Goal: Information Seeking & Learning: Learn about a topic

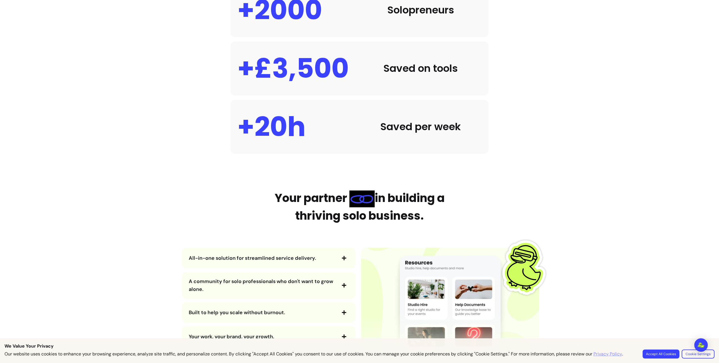
scroll to position [629, 0]
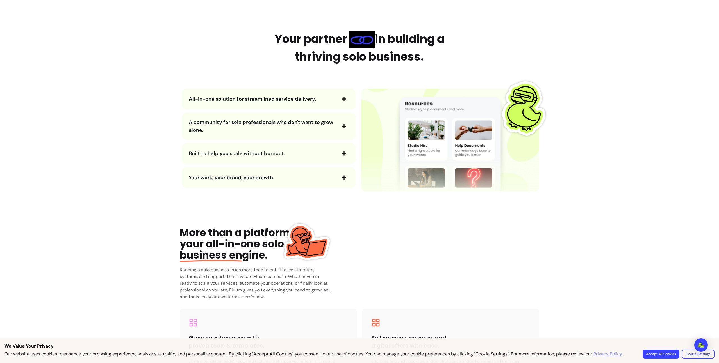
click at [276, 103] on button "All-in-one solution for streamlined service delivery." at bounding box center [269, 99] width 160 height 10
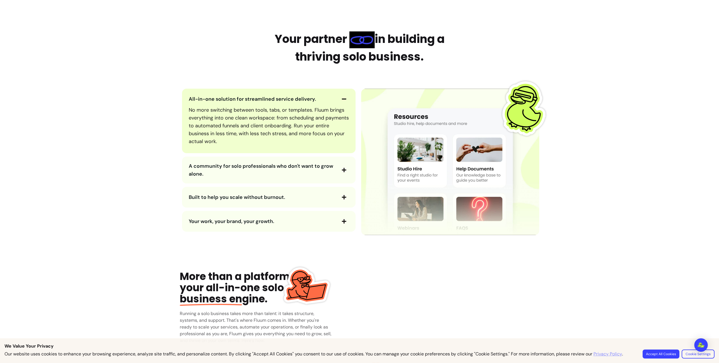
click at [276, 103] on span "All-in-one solution for streamlined service delivery." at bounding box center [262, 99] width 147 height 8
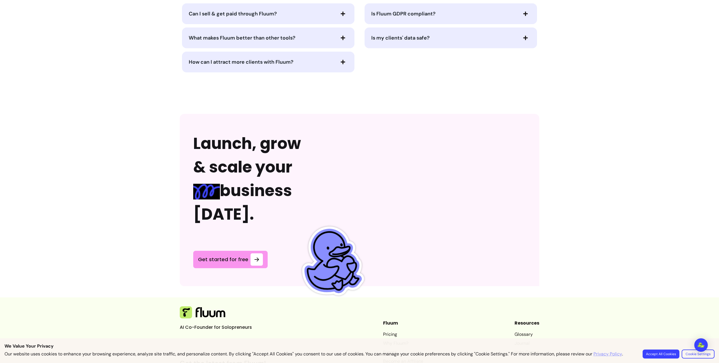
scroll to position [1358, 0]
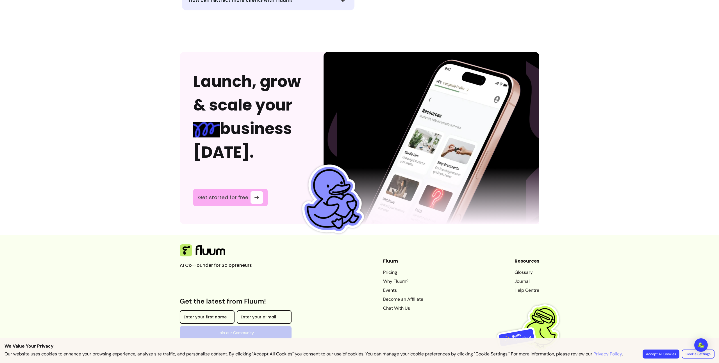
click at [245, 194] on span "Get started for free" at bounding box center [223, 198] width 50 height 8
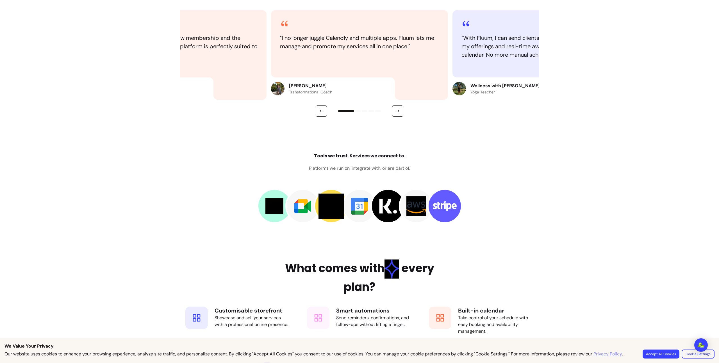
scroll to position [685, 0]
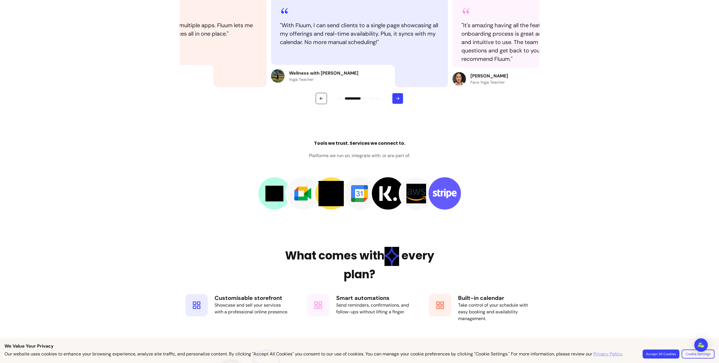
click at [402, 97] on button "button" at bounding box center [397, 98] width 11 height 11
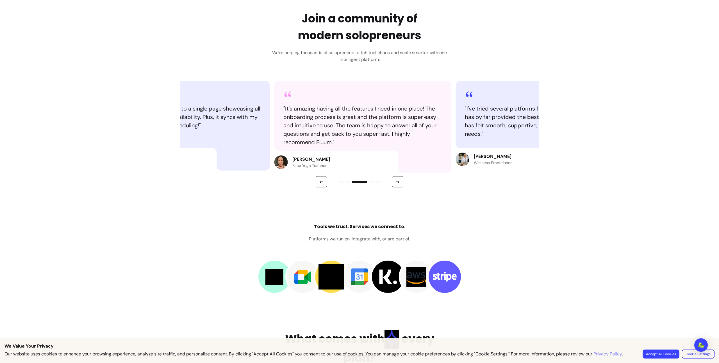
scroll to position [557, 0]
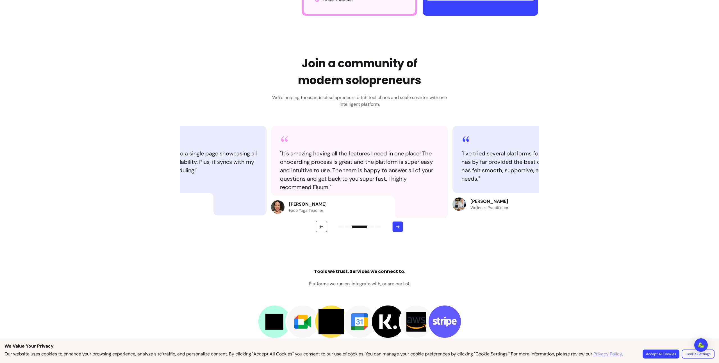
click at [395, 226] on icon "button" at bounding box center [397, 226] width 5 height 5
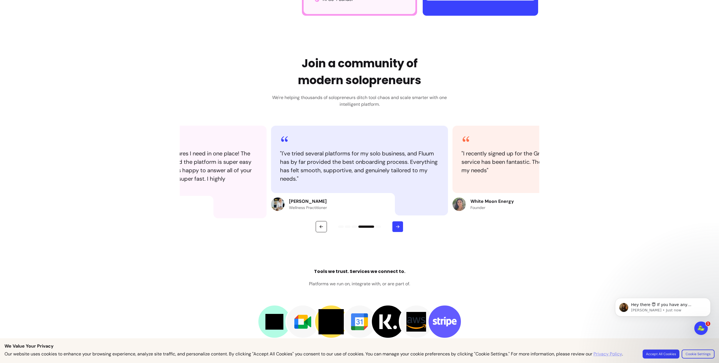
scroll to position [0, 0]
click at [395, 226] on icon "button" at bounding box center [397, 226] width 5 height 5
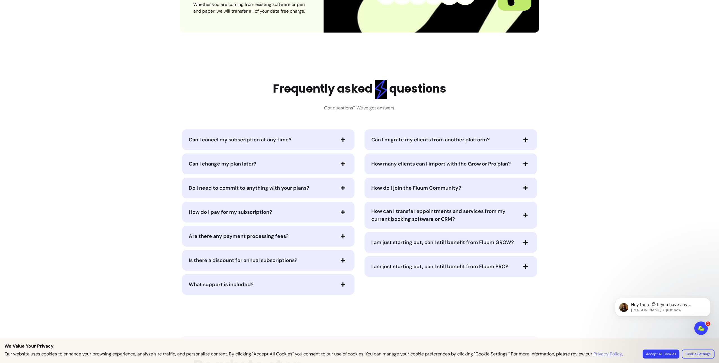
scroll to position [2885, 0]
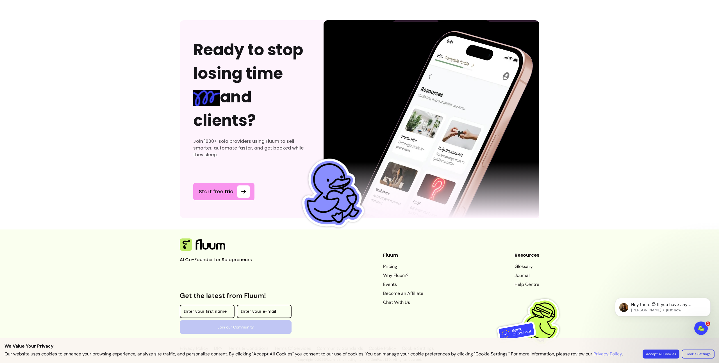
click at [383, 267] on link "Pricing" at bounding box center [403, 266] width 40 height 7
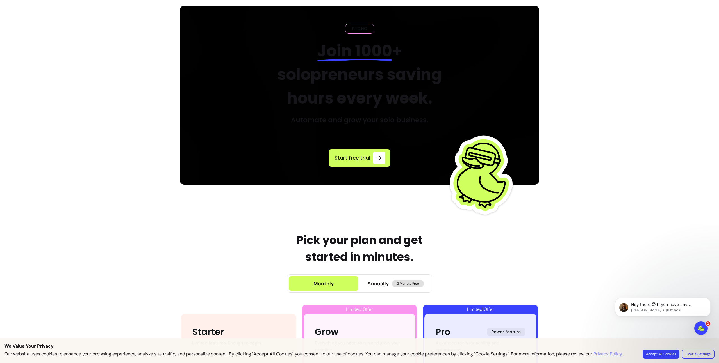
scroll to position [0, 0]
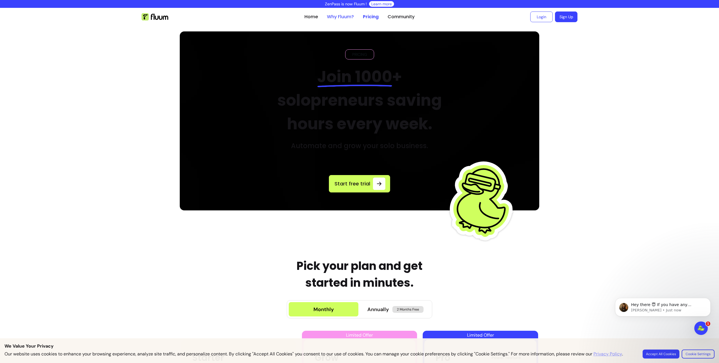
click at [334, 19] on link "Why Fluum?" at bounding box center [340, 16] width 27 height 7
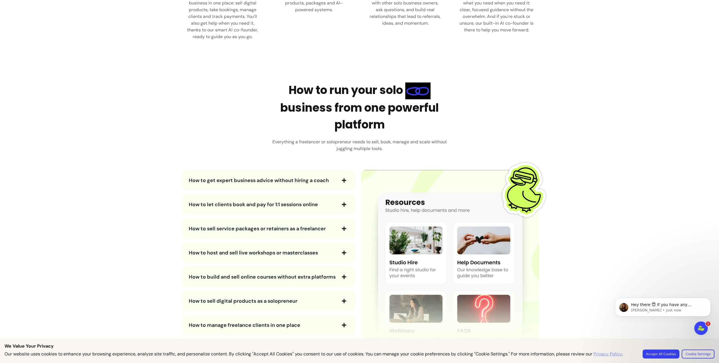
scroll to position [951, 0]
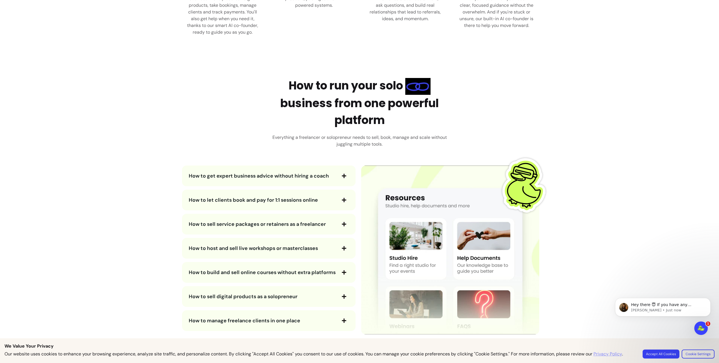
click at [288, 178] on span "How to get expert business advice without hiring a coach" at bounding box center [259, 176] width 140 height 7
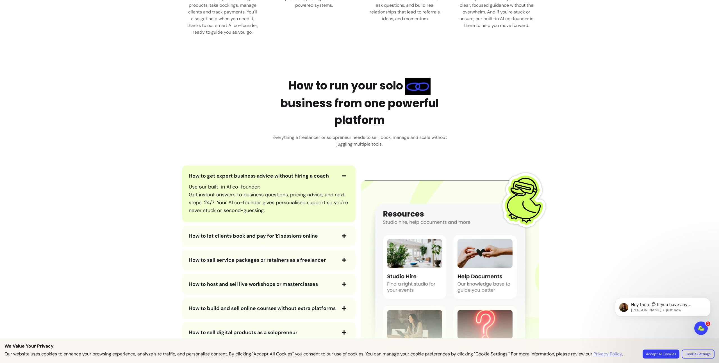
click at [286, 176] on span "How to get expert business advice without hiring a coach" at bounding box center [259, 176] width 140 height 7
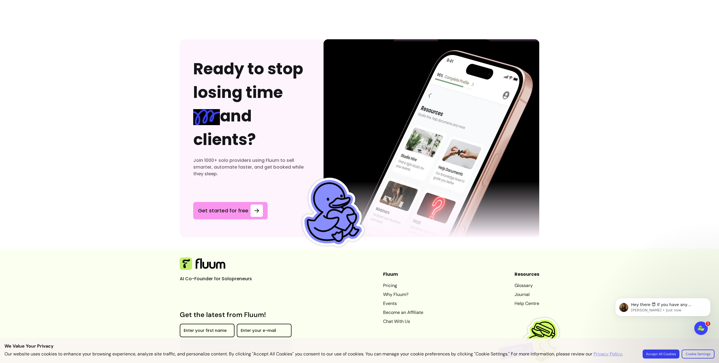
scroll to position [1687, 0]
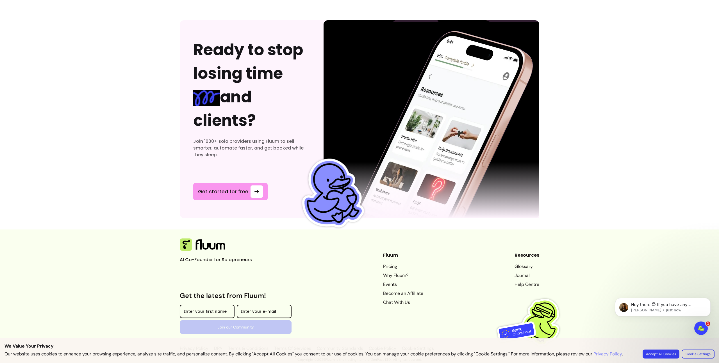
click at [385, 286] on link "Events" at bounding box center [403, 284] width 40 height 7
click at [384, 267] on link "Pricing" at bounding box center [403, 266] width 40 height 7
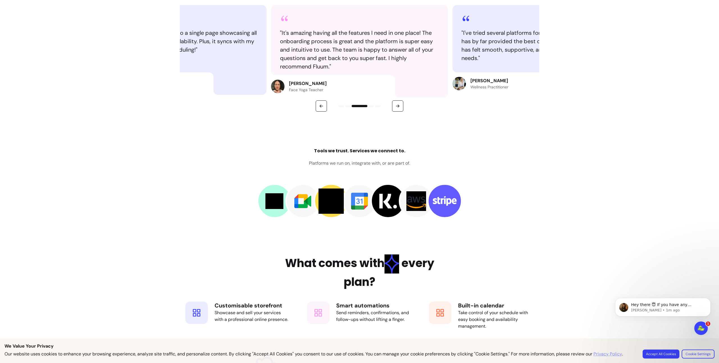
scroll to position [675, 0]
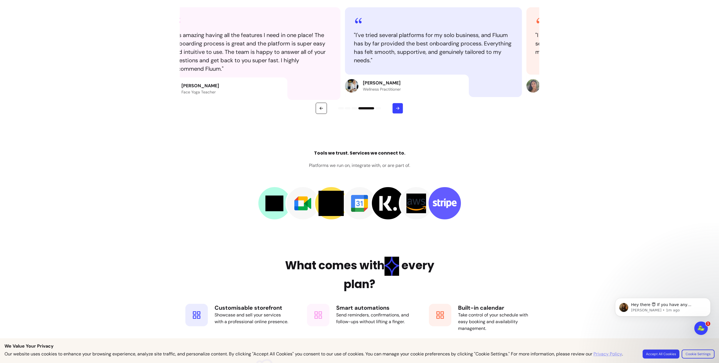
click at [397, 105] on button "button" at bounding box center [397, 108] width 11 height 11
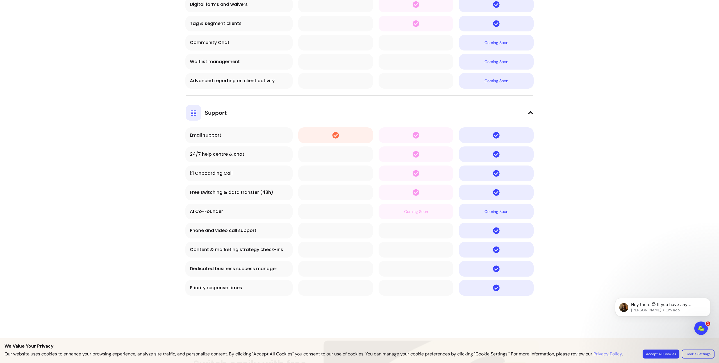
scroll to position [2216, 0]
